Goal: Check status: Check status

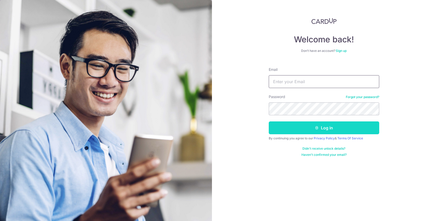
type input "[EMAIL_ADDRESS][PERSON_NAME][DOMAIN_NAME]"
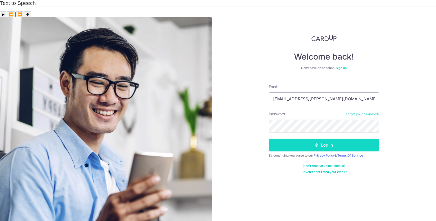
click at [306, 139] on button "Log in" at bounding box center [324, 145] width 111 height 13
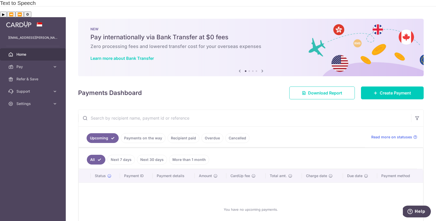
scroll to position [30, 0]
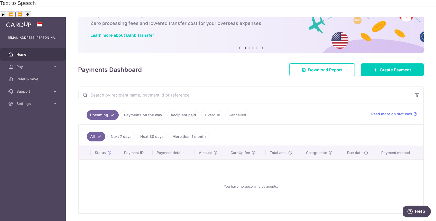
click at [150, 110] on link "Payments on the way" at bounding box center [143, 115] width 45 height 10
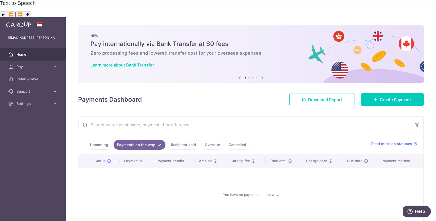
click at [175, 140] on link "Recipient paid" at bounding box center [184, 145] width 32 height 10
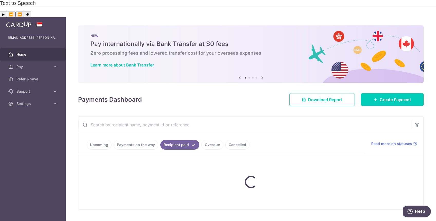
click at [176, 140] on link "Recipient paid" at bounding box center [179, 145] width 39 height 10
